Goal: Participate in discussion

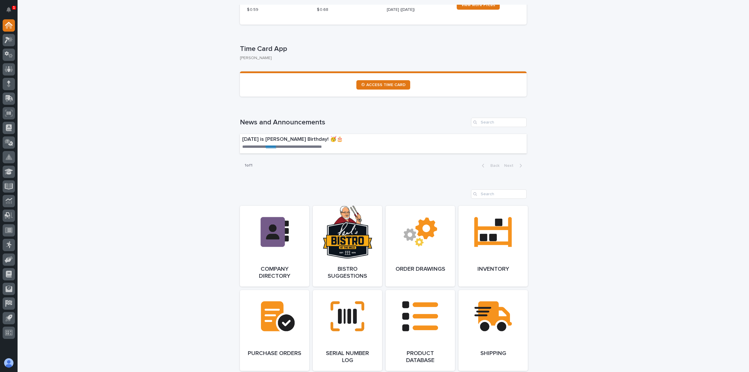
scroll to position [266, 0]
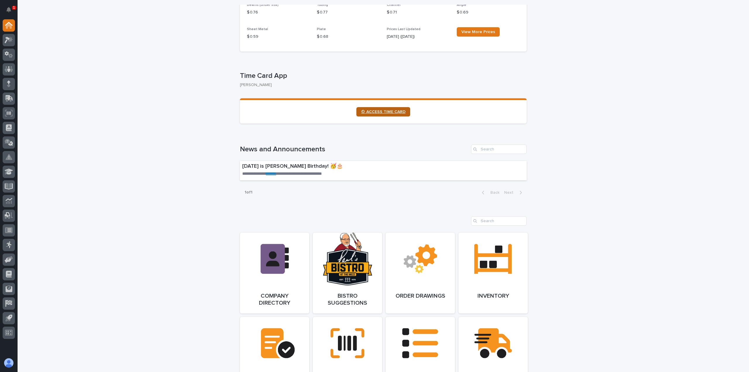
click at [373, 113] on span "⏲ ACCESS TIME CARD" at bounding box center [383, 112] width 44 height 4
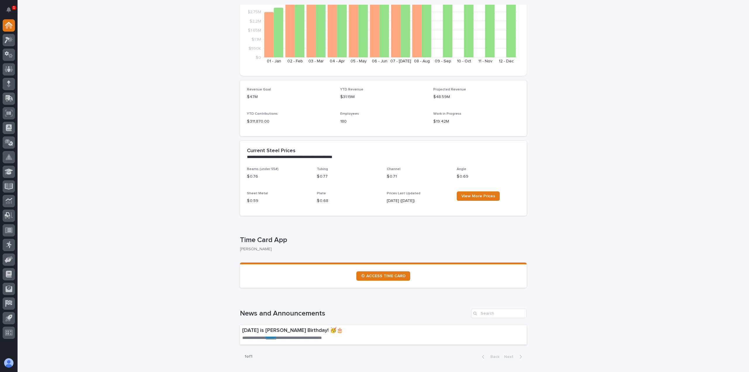
scroll to position [91, 0]
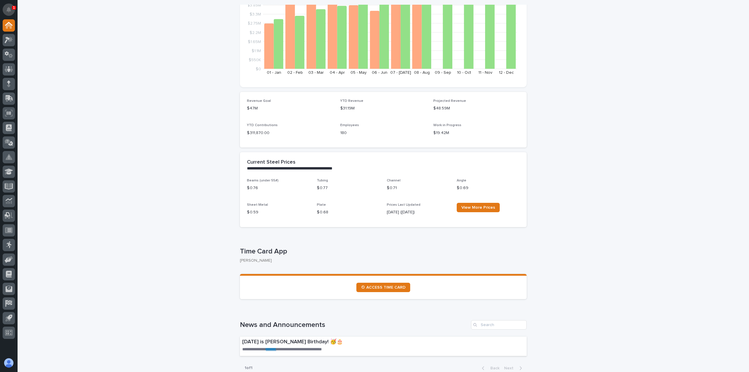
click at [10, 11] on icon "Notifications" at bounding box center [8, 9] width 5 height 5
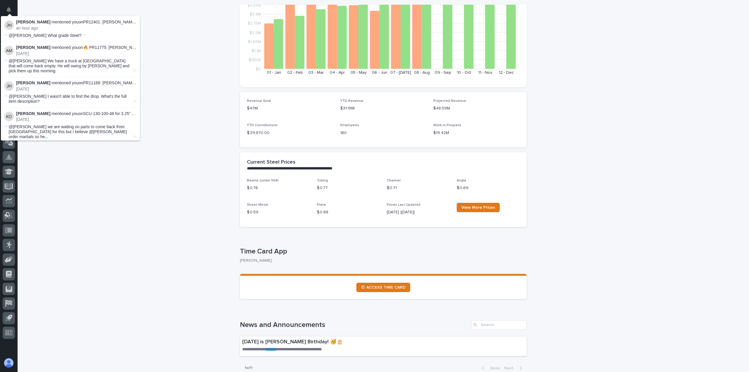
click at [70, 25] on div "Jared Hochstetler mentioned you on PR12401: Andy Johnston - 23850 Brake clamp b…" at bounding box center [76, 25] width 120 height 11
click at [49, 25] on div "Jared Hochstetler mentioned you on PR12401: Andy Johnston - 23850 Brake clamp b…" at bounding box center [76, 25] width 120 height 11
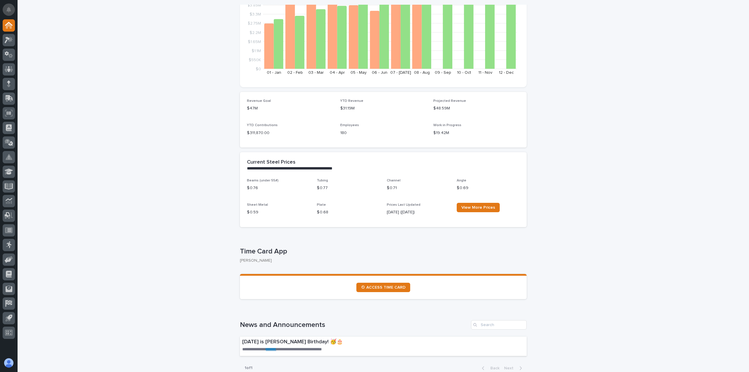
click at [13, 11] on button "Notifications" at bounding box center [9, 10] width 12 height 12
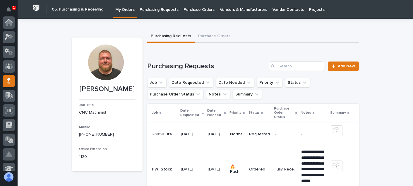
scroll to position [59, 0]
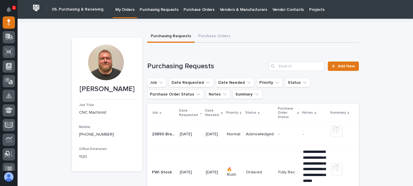
click at [272, 140] on td "Acknowledged" at bounding box center [259, 134] width 32 height 24
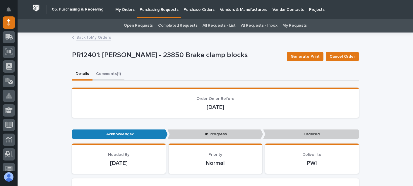
click at [108, 73] on button "Comments (1)" at bounding box center [108, 74] width 32 height 12
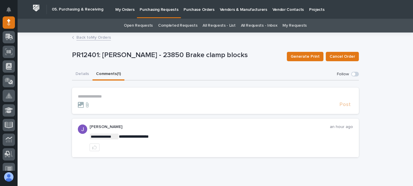
click at [90, 95] on p "**********" at bounding box center [215, 96] width 275 height 5
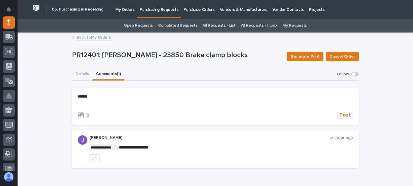
click at [339, 113] on span "Post" at bounding box center [344, 115] width 11 height 7
